Goal: Task Accomplishment & Management: Manage account settings

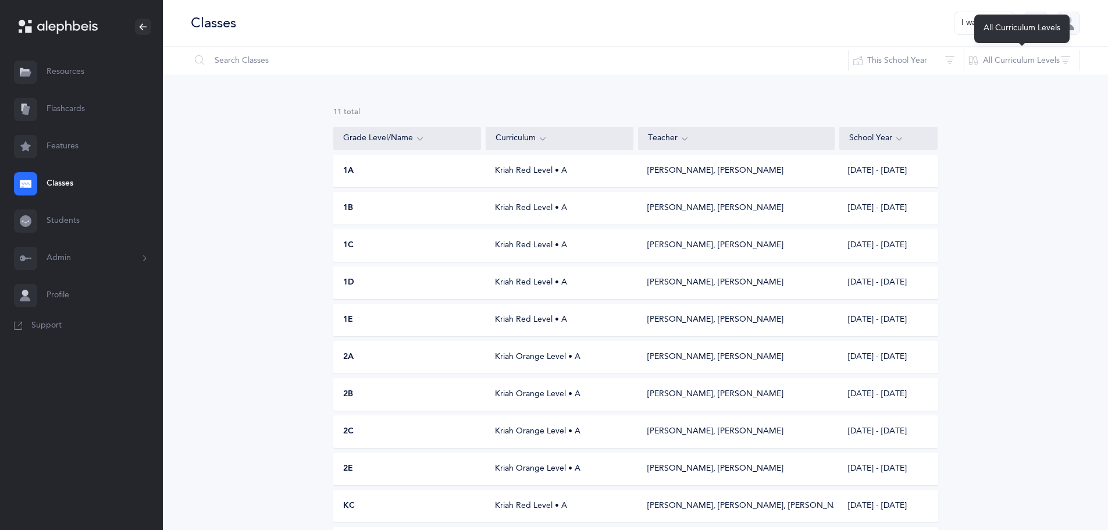
click at [993, 20] on div "All Curriculum Levels" at bounding box center [1021, 29] width 95 height 28
click at [970, 23] on button "I want to" at bounding box center [984, 23] width 61 height 23
click at [973, 73] on button "Add new" at bounding box center [972, 80] width 65 height 21
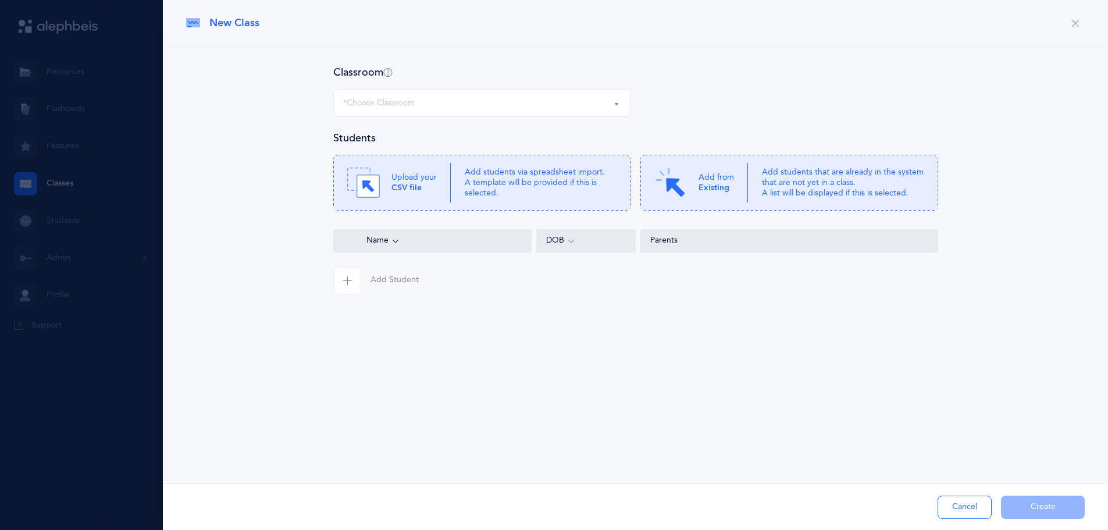
select select
click at [401, 108] on div "*Choose Classroom" at bounding box center [379, 103] width 72 height 12
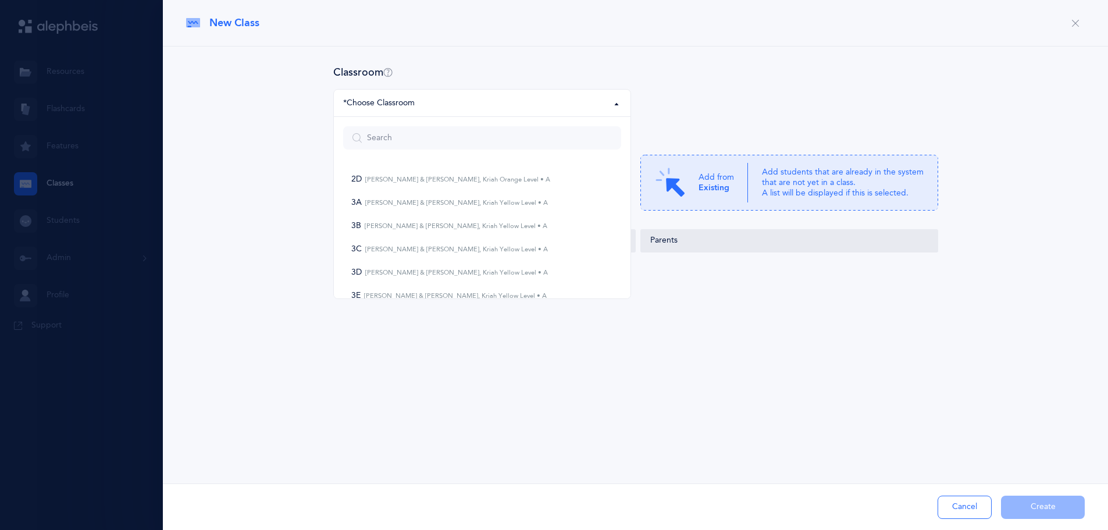
click at [56, 252] on div at bounding box center [554, 265] width 1108 height 530
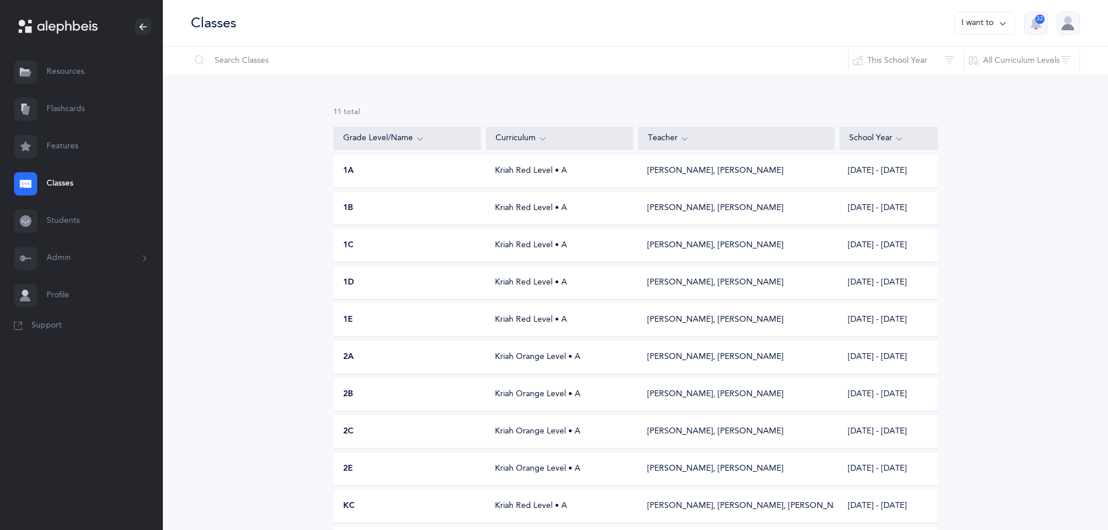
click at [67, 262] on button "Admin" at bounding box center [81, 258] width 163 height 37
click at [75, 286] on link "Staff" at bounding box center [105, 290] width 116 height 26
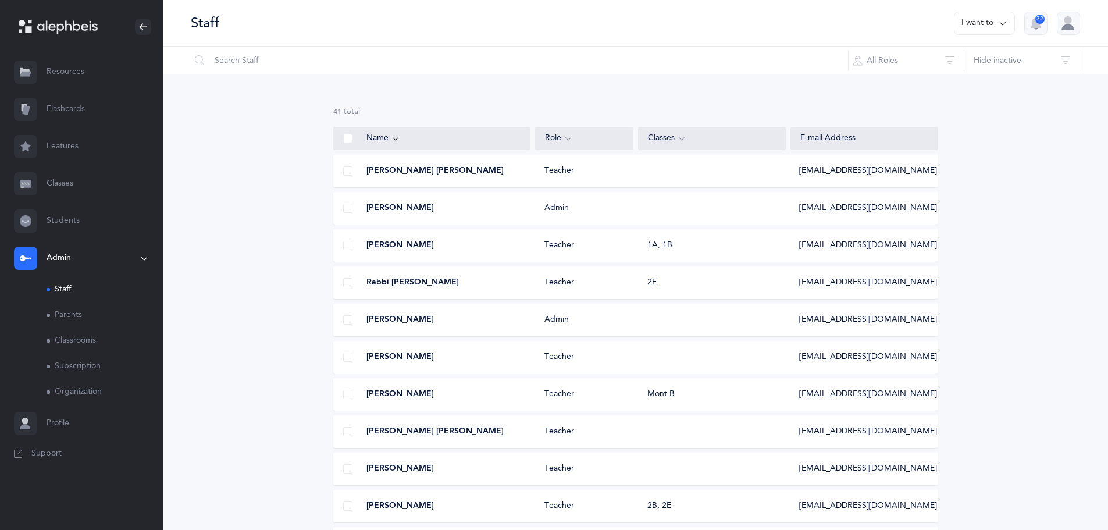
click at [81, 345] on link "Classrooms" at bounding box center [105, 341] width 116 height 26
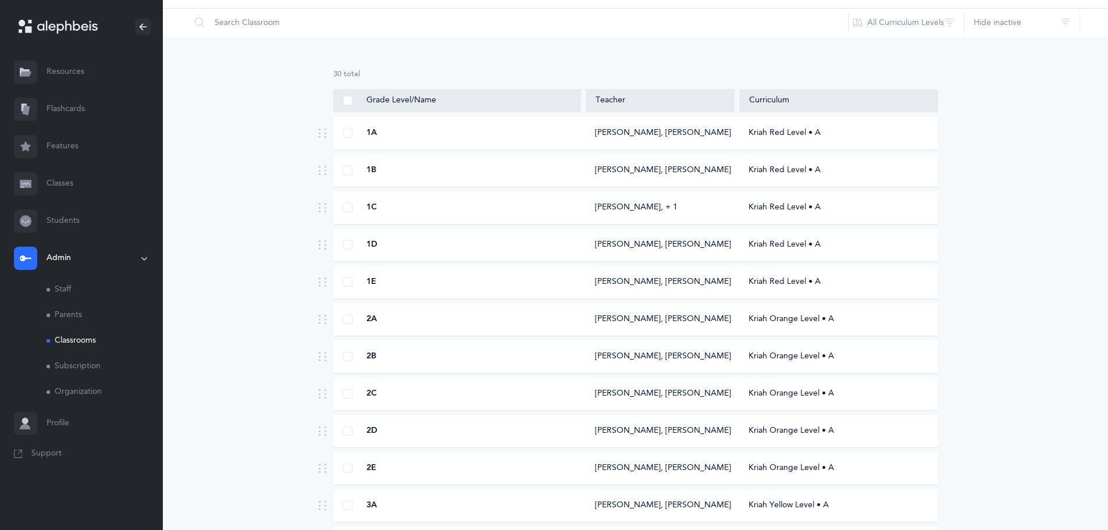
scroll to position [58, 0]
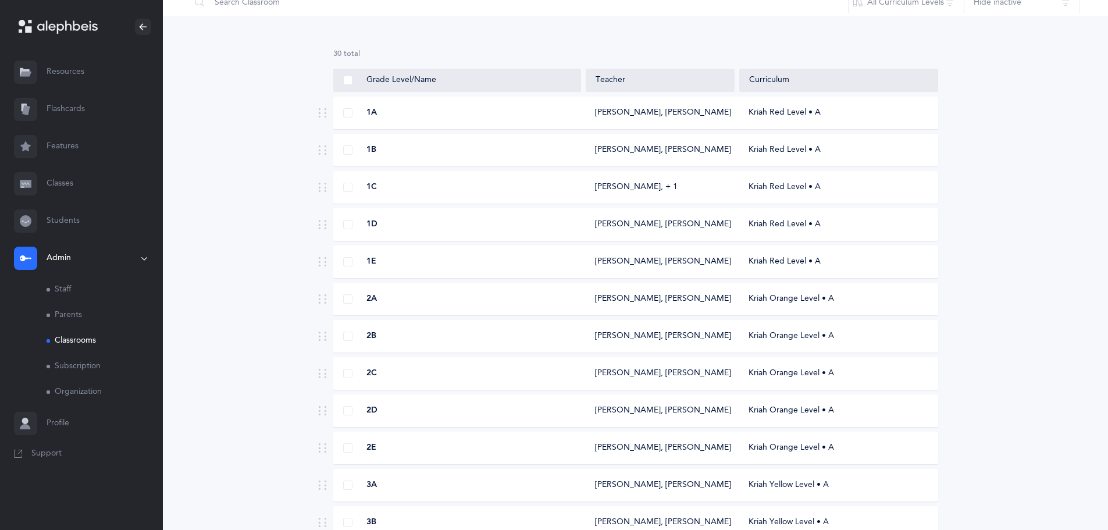
click at [802, 415] on div "Kriah Orange Level • A" at bounding box center [838, 411] width 198 height 12
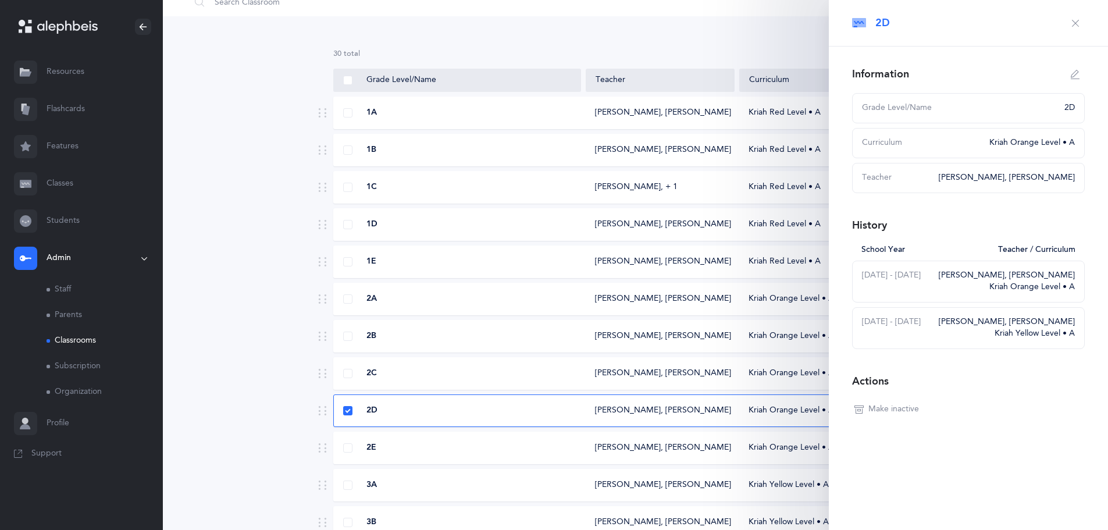
select select
click at [1081, 76] on button "button" at bounding box center [1075, 74] width 19 height 19
type input "2D"
select select "3"
select select "2244"
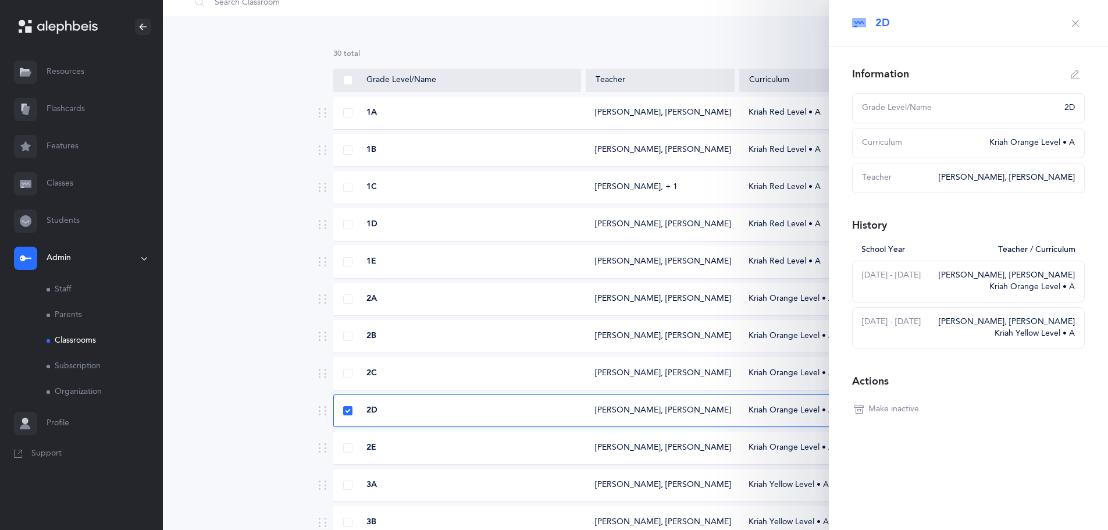
select select "2007"
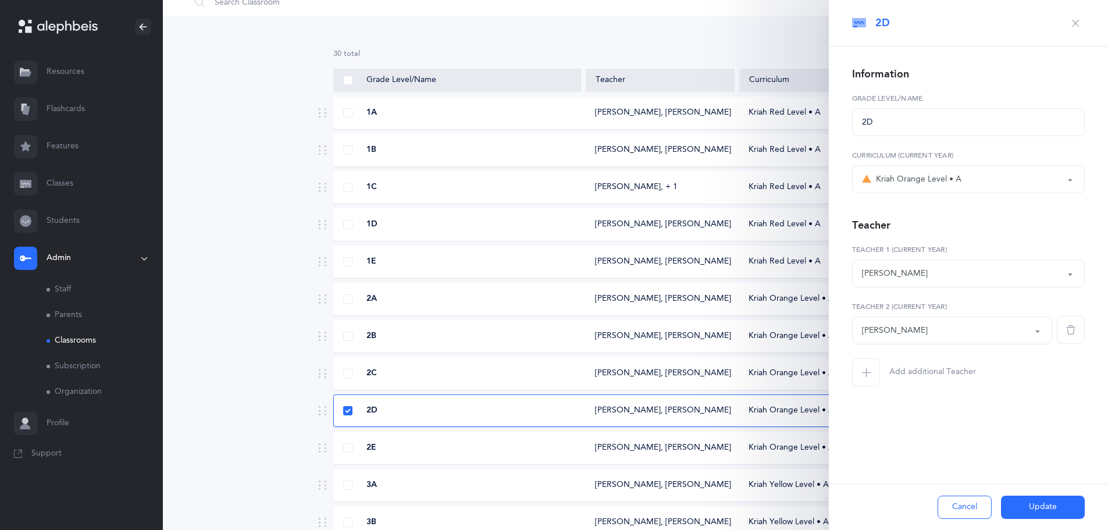
click at [886, 275] on div "[PERSON_NAME]" at bounding box center [895, 273] width 66 height 12
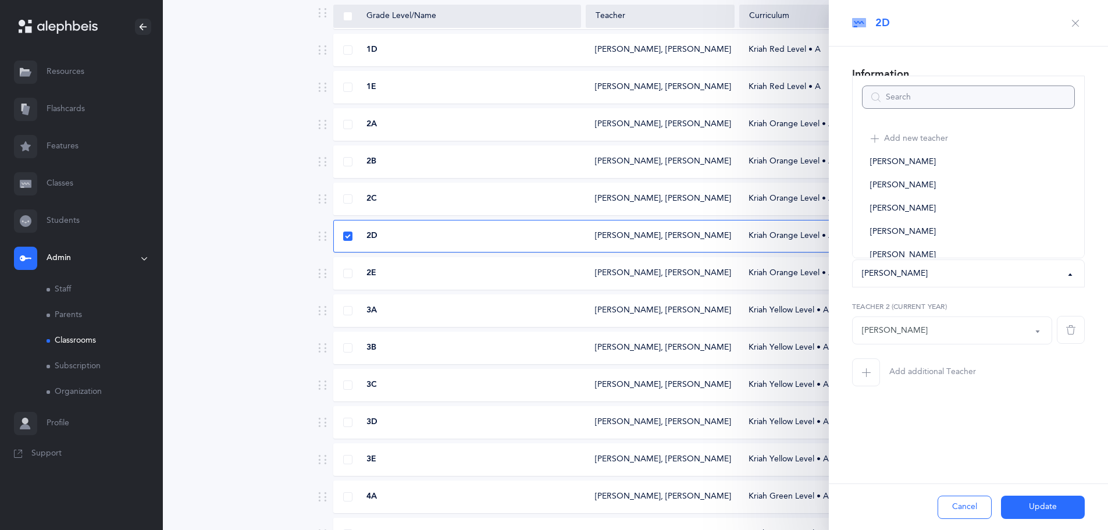
scroll to position [116, 0]
click at [925, 133] on link "[PERSON_NAME]" at bounding box center [968, 138] width 213 height 23
select select "1935"
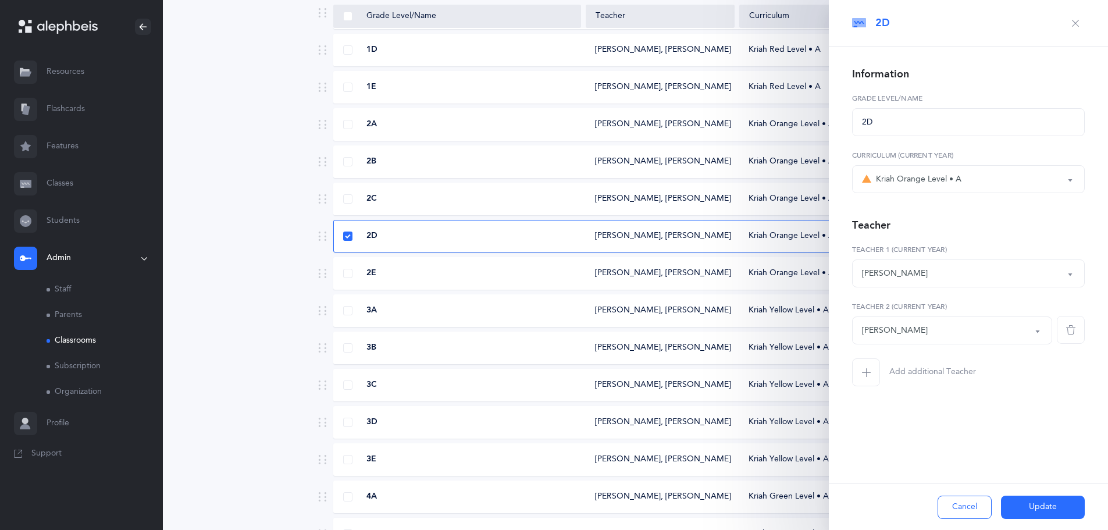
click at [1031, 330] on div "[PERSON_NAME]" at bounding box center [952, 330] width 180 height 20
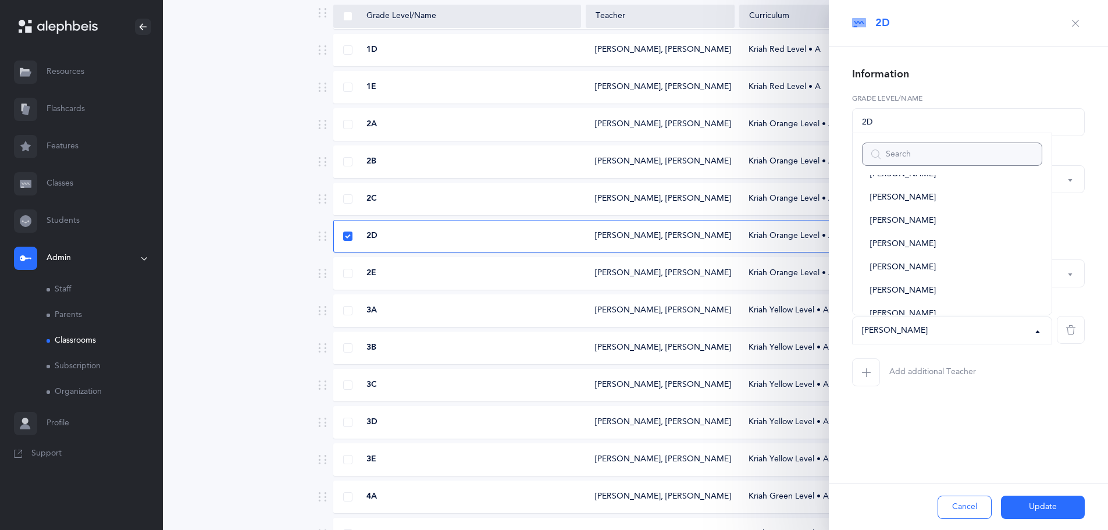
scroll to position [716, 0]
click at [911, 226] on span "[PERSON_NAME]" at bounding box center [903, 224] width 66 height 10
select select "2243"
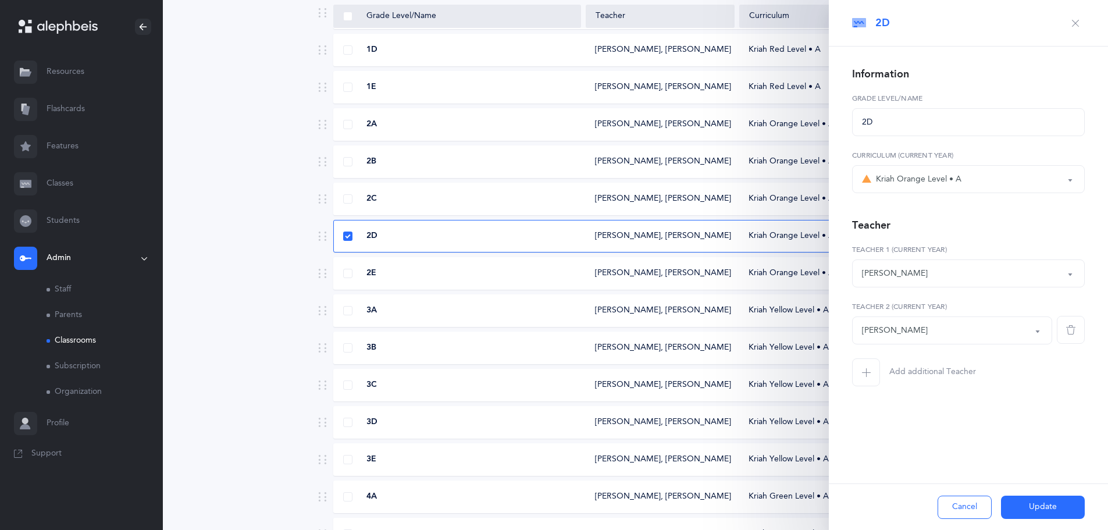
click at [1024, 502] on button "Update" at bounding box center [1043, 506] width 84 height 23
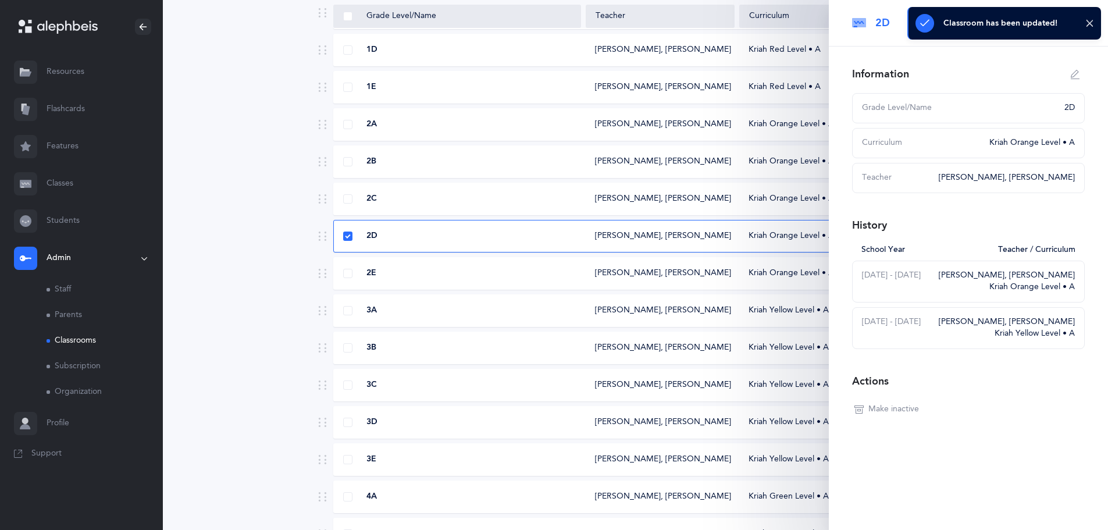
scroll to position [58, 0]
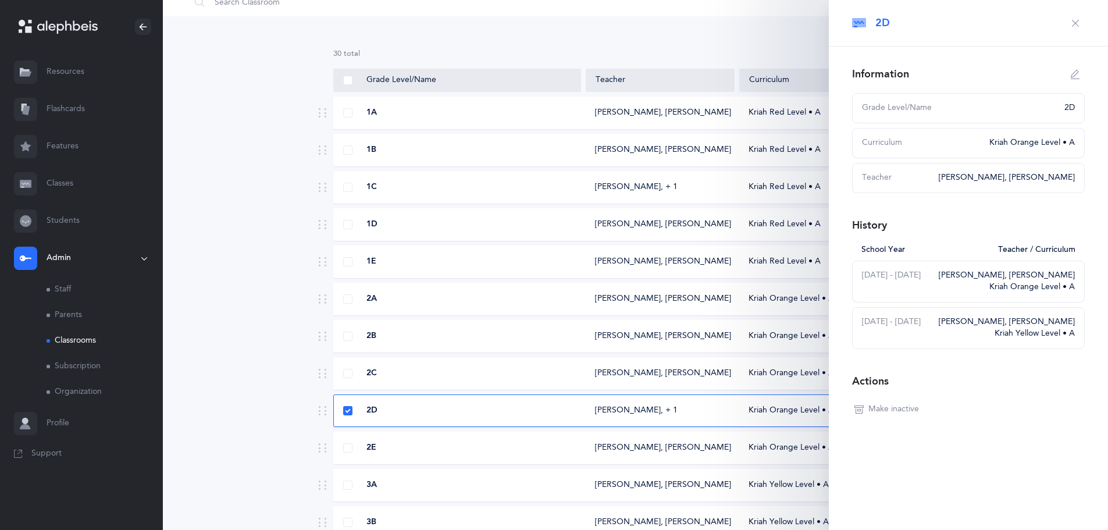
click at [64, 178] on link "Classes" at bounding box center [81, 183] width 163 height 37
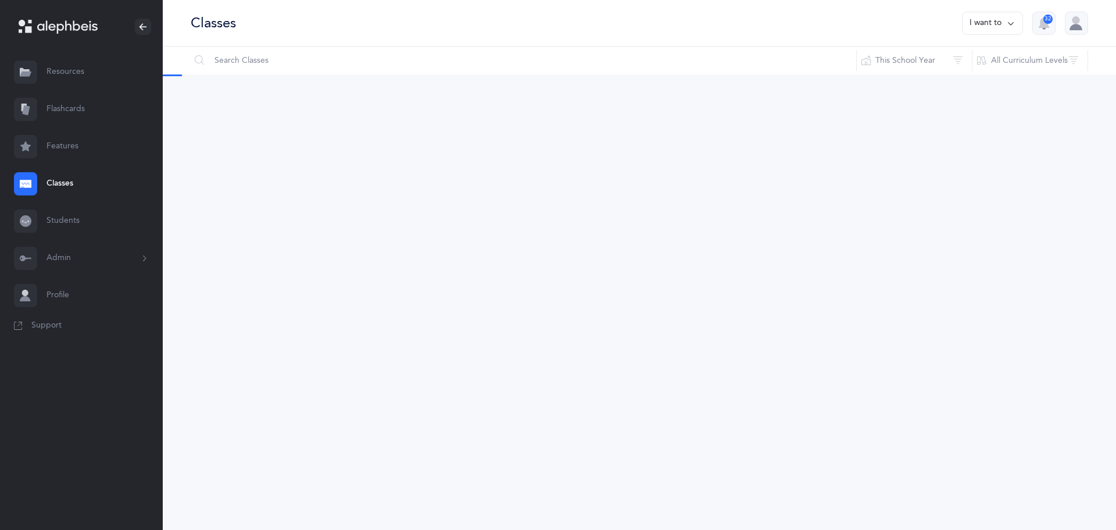
click at [998, 17] on button "I want to" at bounding box center [992, 23] width 61 height 23
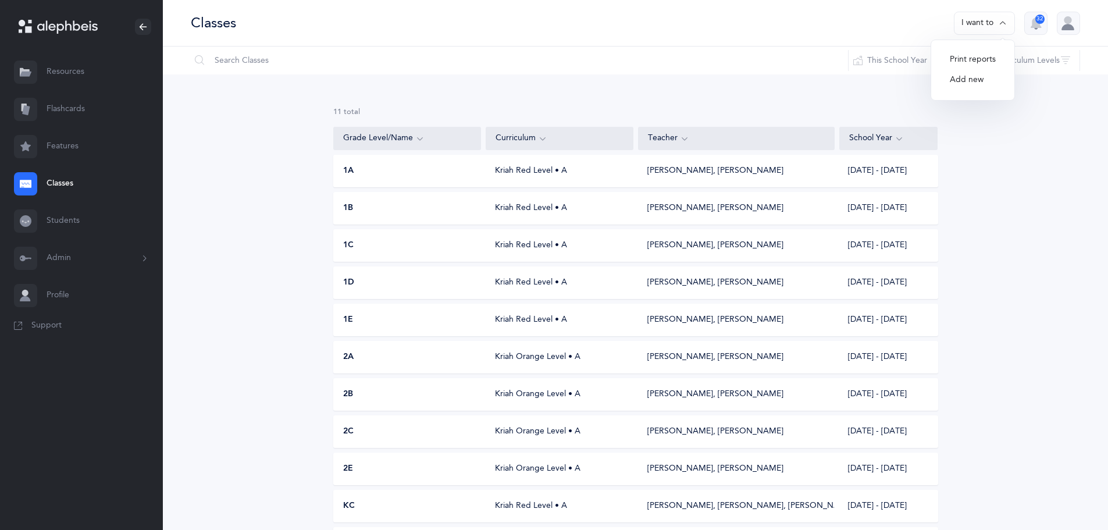
click at [969, 85] on button "Add new" at bounding box center [972, 80] width 65 height 21
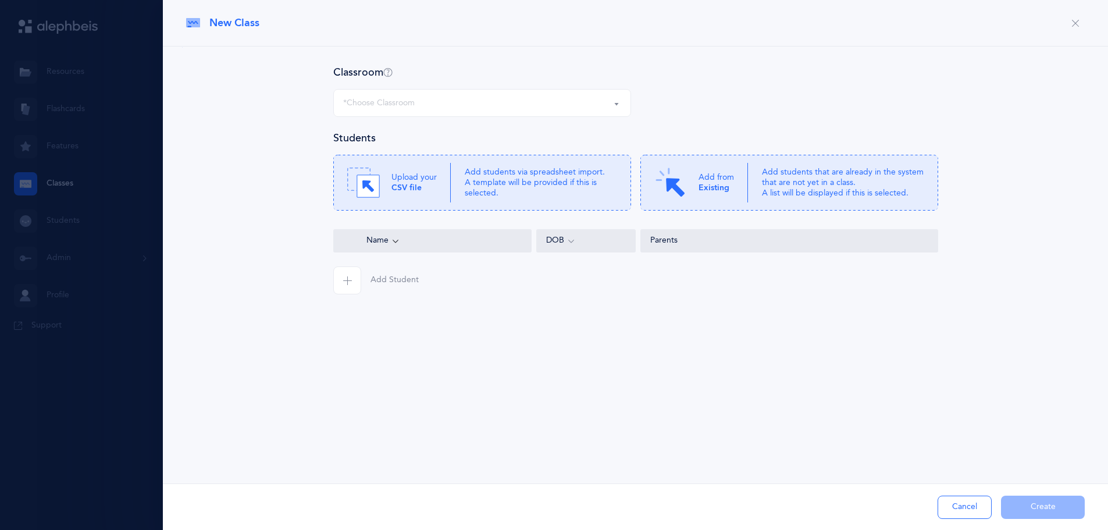
click at [424, 108] on div "*Choose Classroom" at bounding box center [482, 103] width 278 height 20
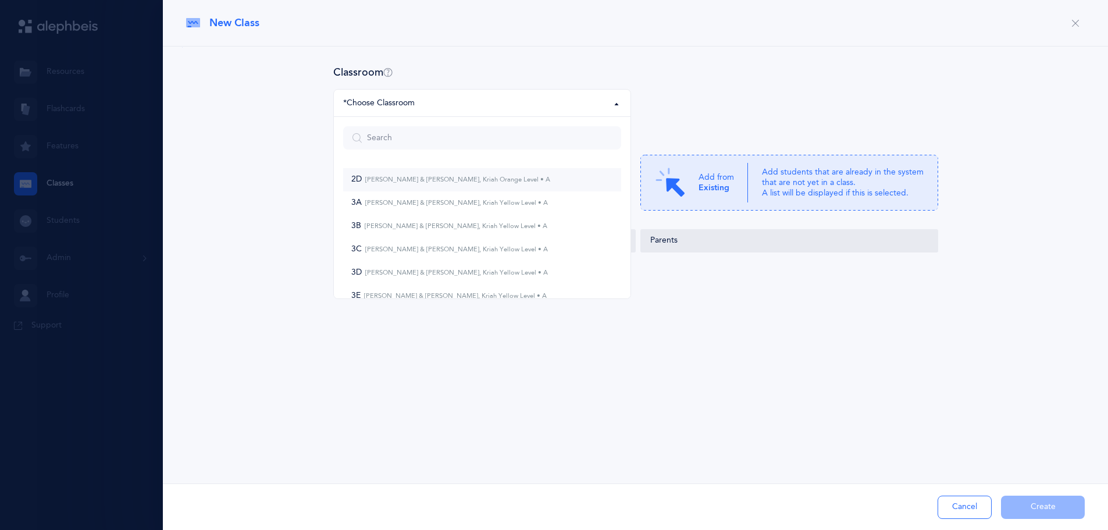
click at [408, 182] on small "[PERSON_NAME] & [PERSON_NAME], Kriah Orange Level • A" at bounding box center [456, 180] width 188 height 8
select select "966"
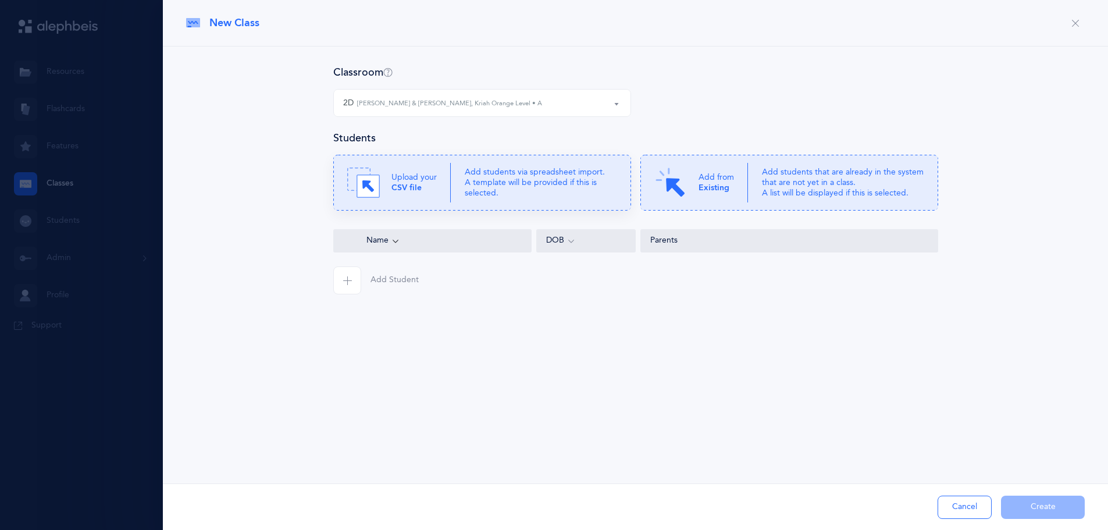
click at [588, 195] on p "Add students via spreadsheet import. A template will be provided if this is sel…" at bounding box center [541, 183] width 152 height 32
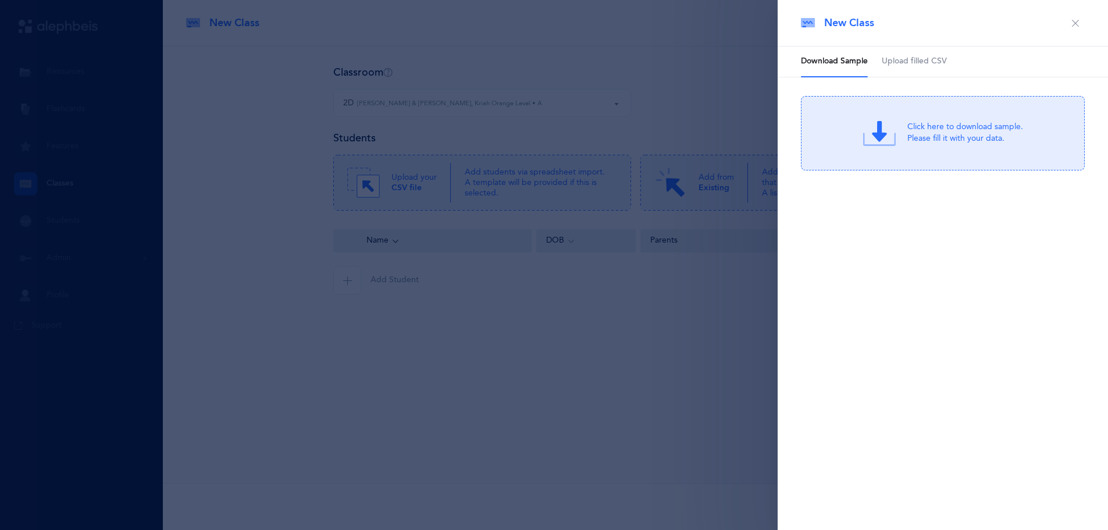
click at [936, 67] on link "Upload filled CSV" at bounding box center [914, 62] width 65 height 30
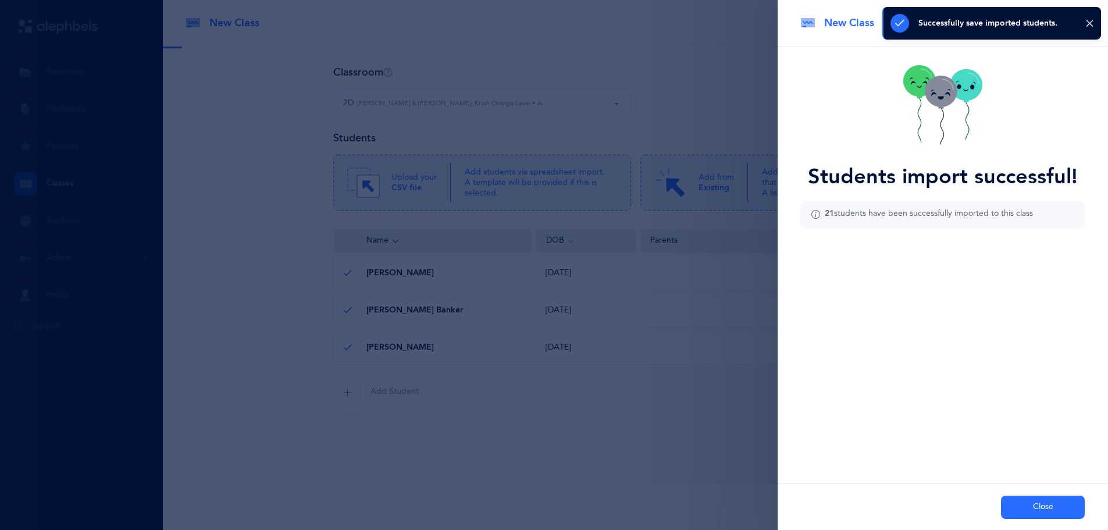
click at [1019, 501] on button "Close" at bounding box center [1043, 506] width 84 height 23
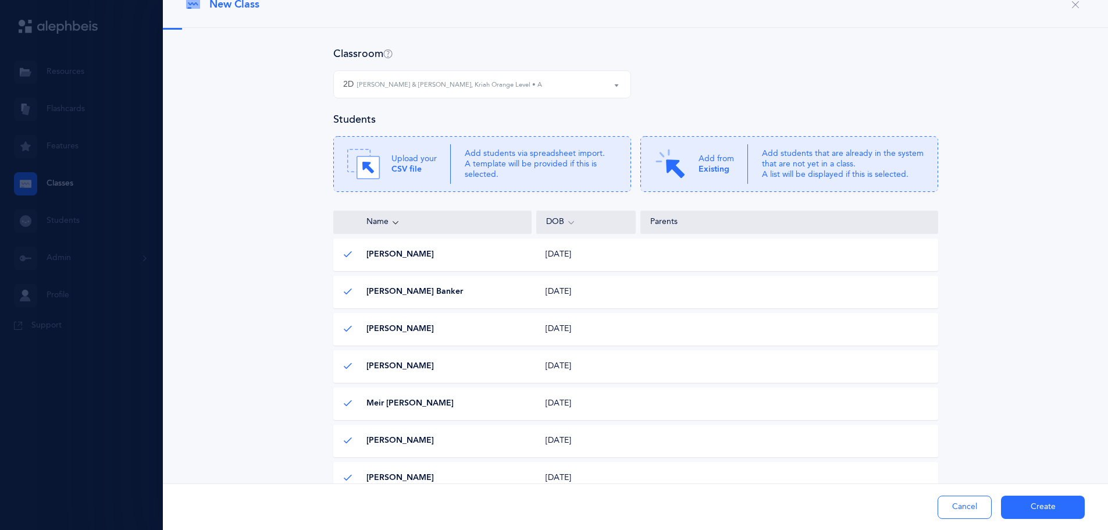
scroll to position [205, 0]
